Goal: Transaction & Acquisition: Download file/media

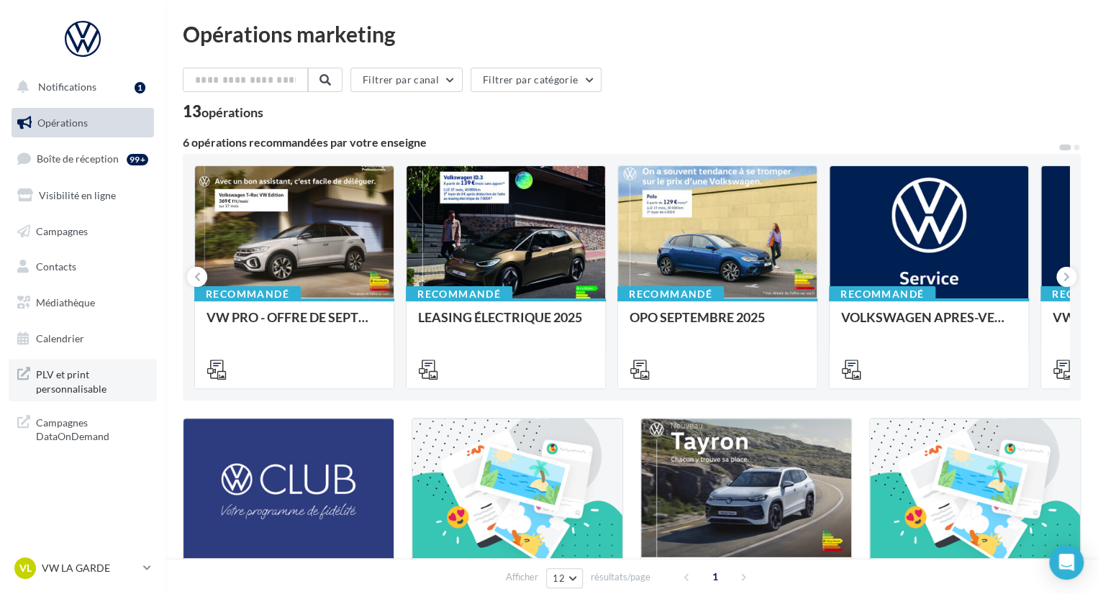
click at [95, 368] on span "PLV et print personnalisable" at bounding box center [92, 380] width 112 height 31
click at [100, 229] on link "Campagnes" at bounding box center [83, 232] width 148 height 30
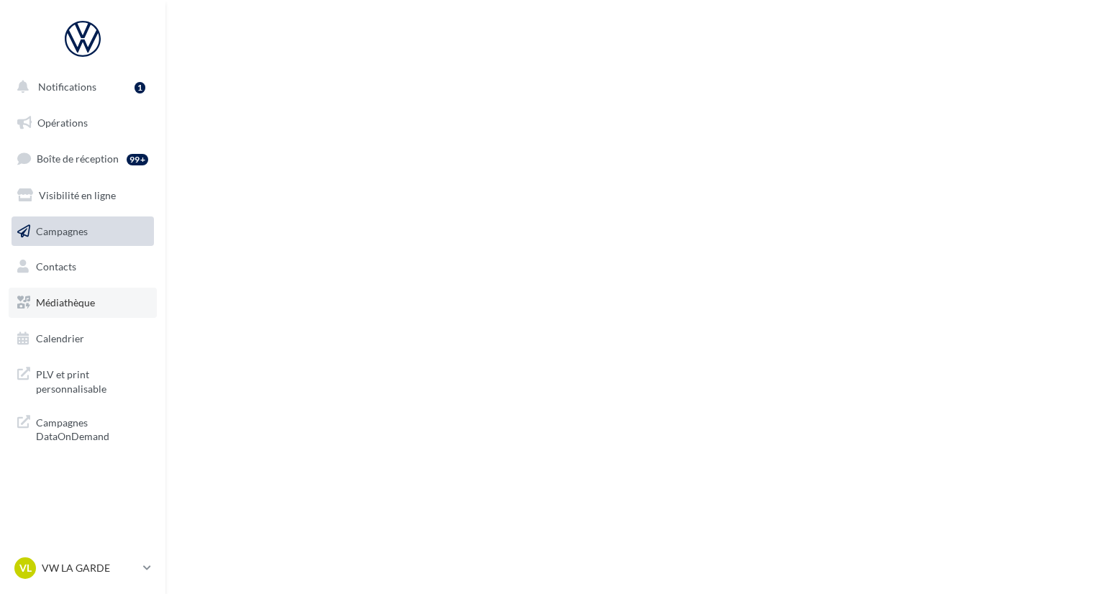
click at [63, 304] on span "Médiathèque" at bounding box center [65, 302] width 59 height 12
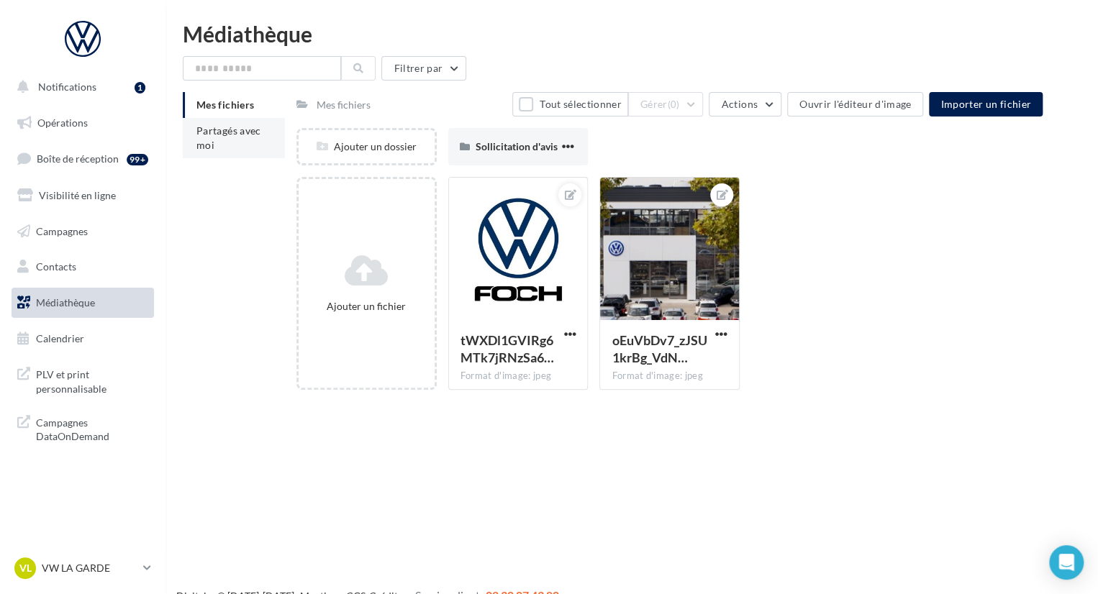
click at [238, 130] on span "Partagés avec moi" at bounding box center [228, 137] width 65 height 27
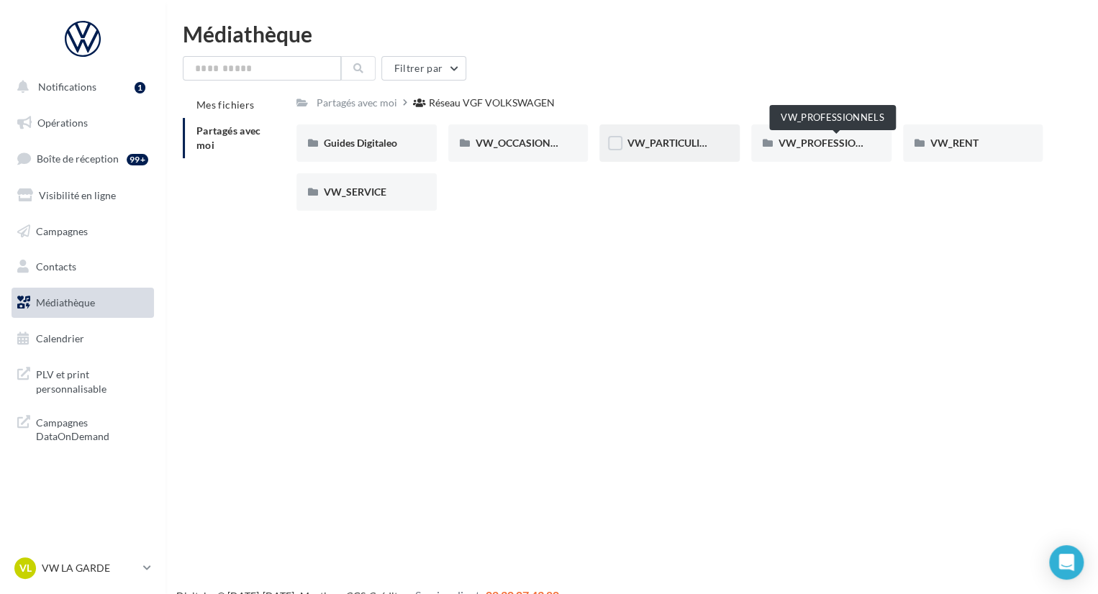
click at [627, 140] on span "VW_PARTICULIERS" at bounding box center [672, 143] width 90 height 12
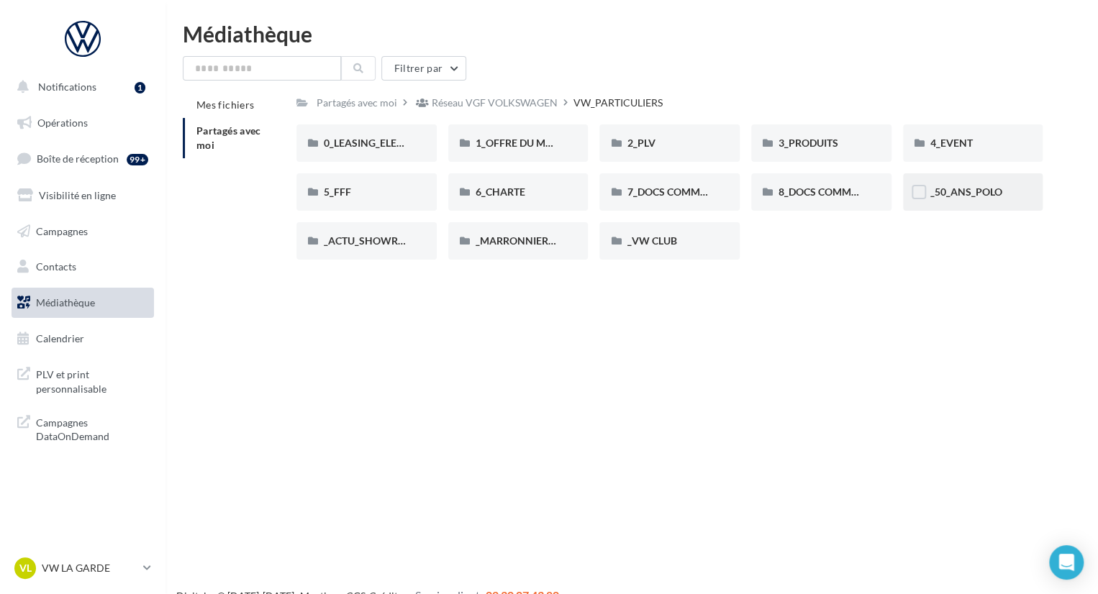
click at [940, 200] on div "_50_ANS_POLO" at bounding box center [973, 191] width 140 height 37
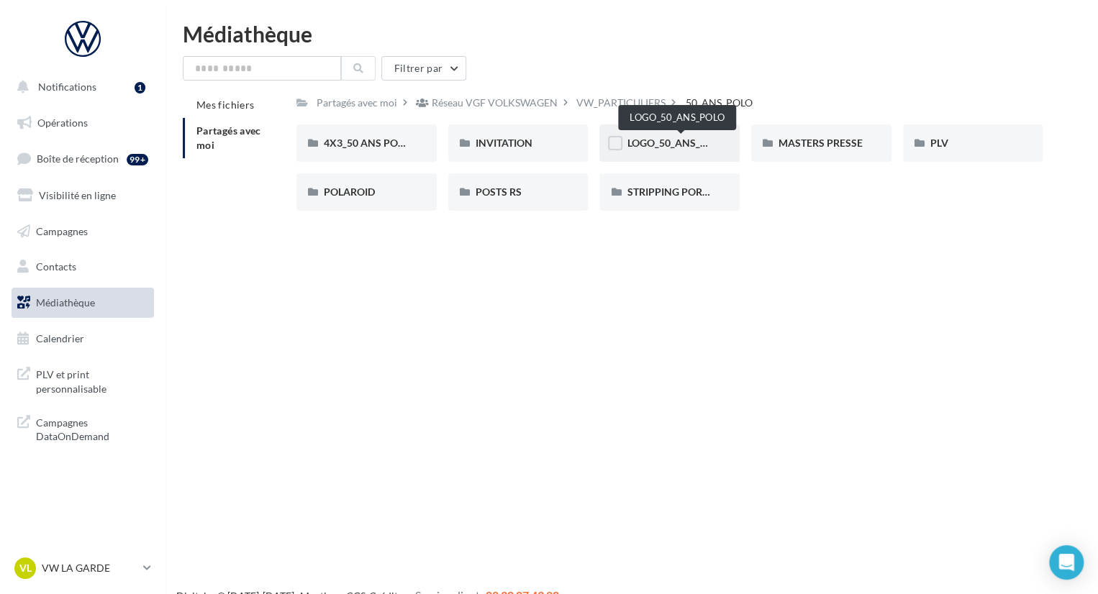
click at [686, 144] on span "LOGO_50_ANS_POLO" at bounding box center [676, 143] width 99 height 12
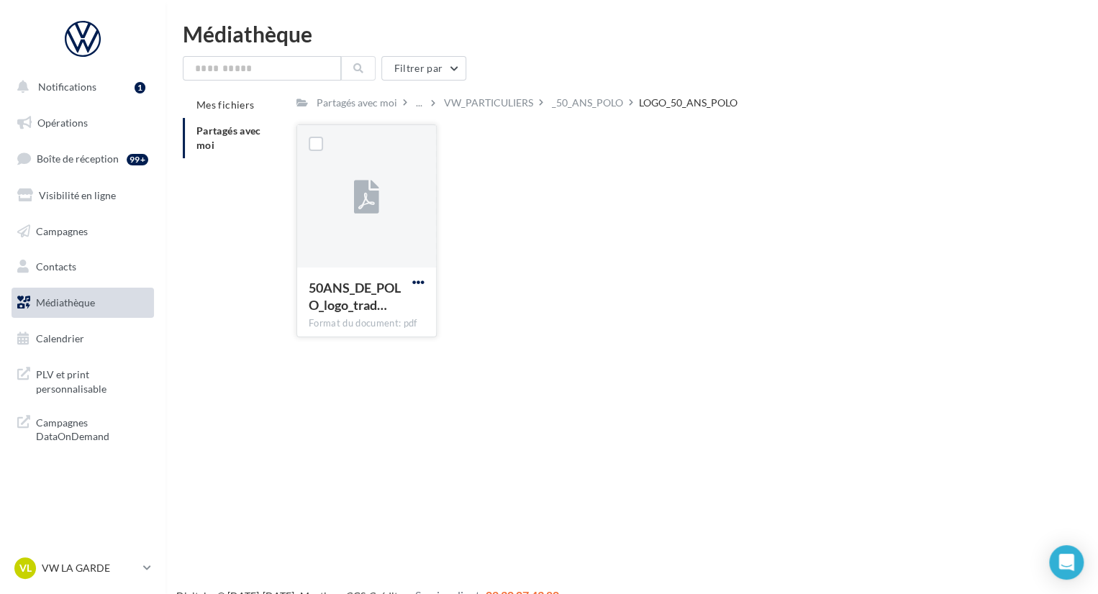
click at [419, 280] on span "button" at bounding box center [418, 282] width 12 height 12
click at [388, 306] on button "Télécharger" at bounding box center [355, 310] width 144 height 37
